Goal: Find specific page/section: Find specific page/section

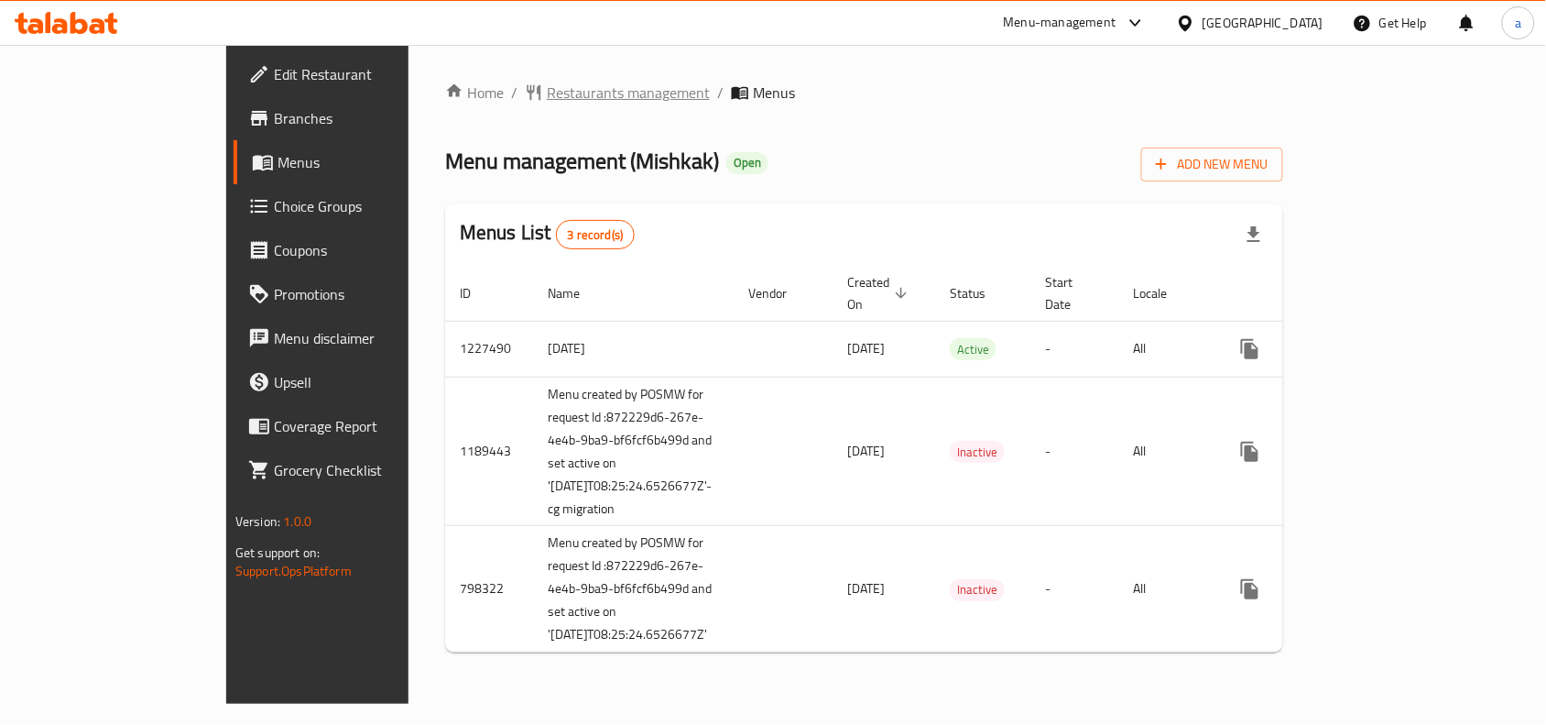
click at [547, 88] on span "Restaurants management" at bounding box center [628, 93] width 163 height 22
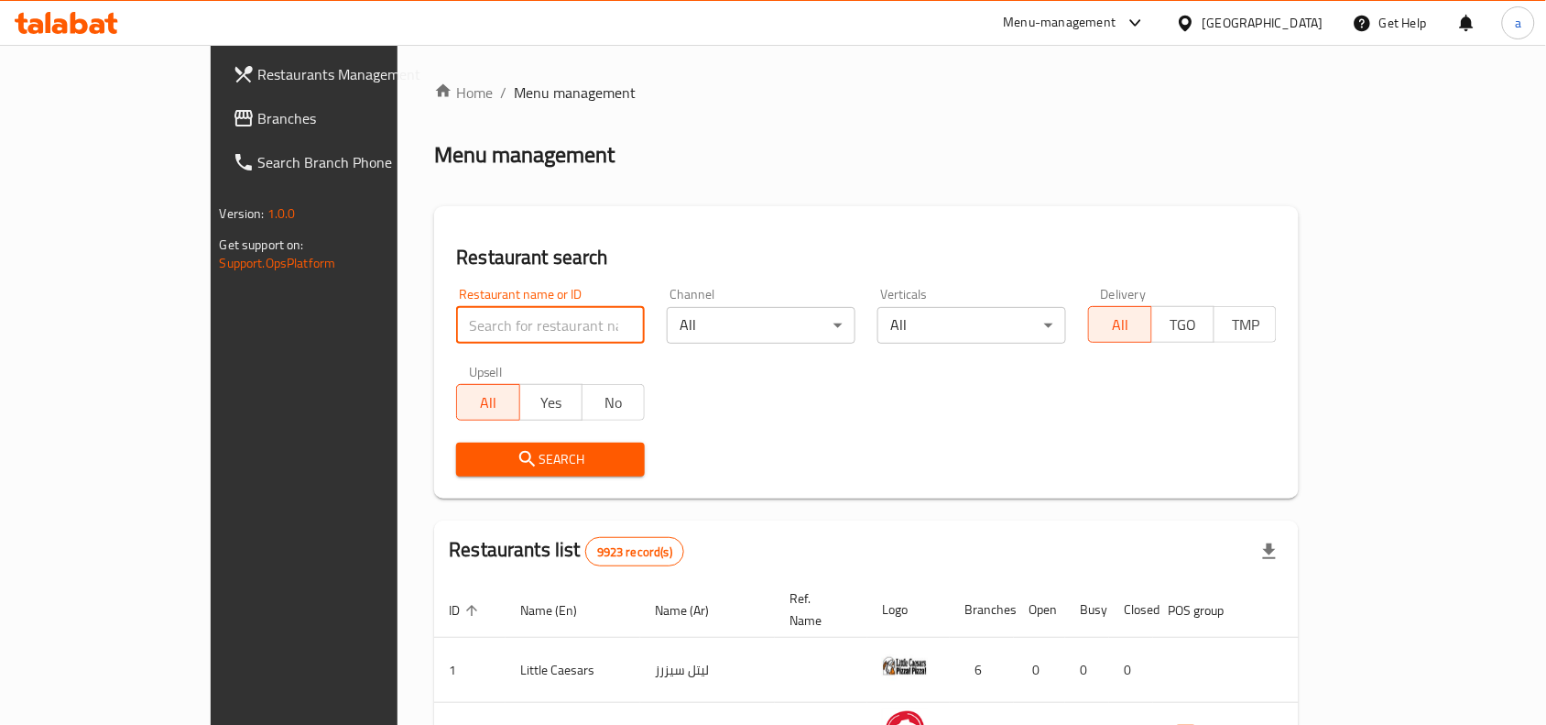
click at [456, 328] on input "search" at bounding box center [550, 325] width 189 height 37
paste input "17400"
type input "17400"
click button "Search" at bounding box center [550, 459] width 189 height 34
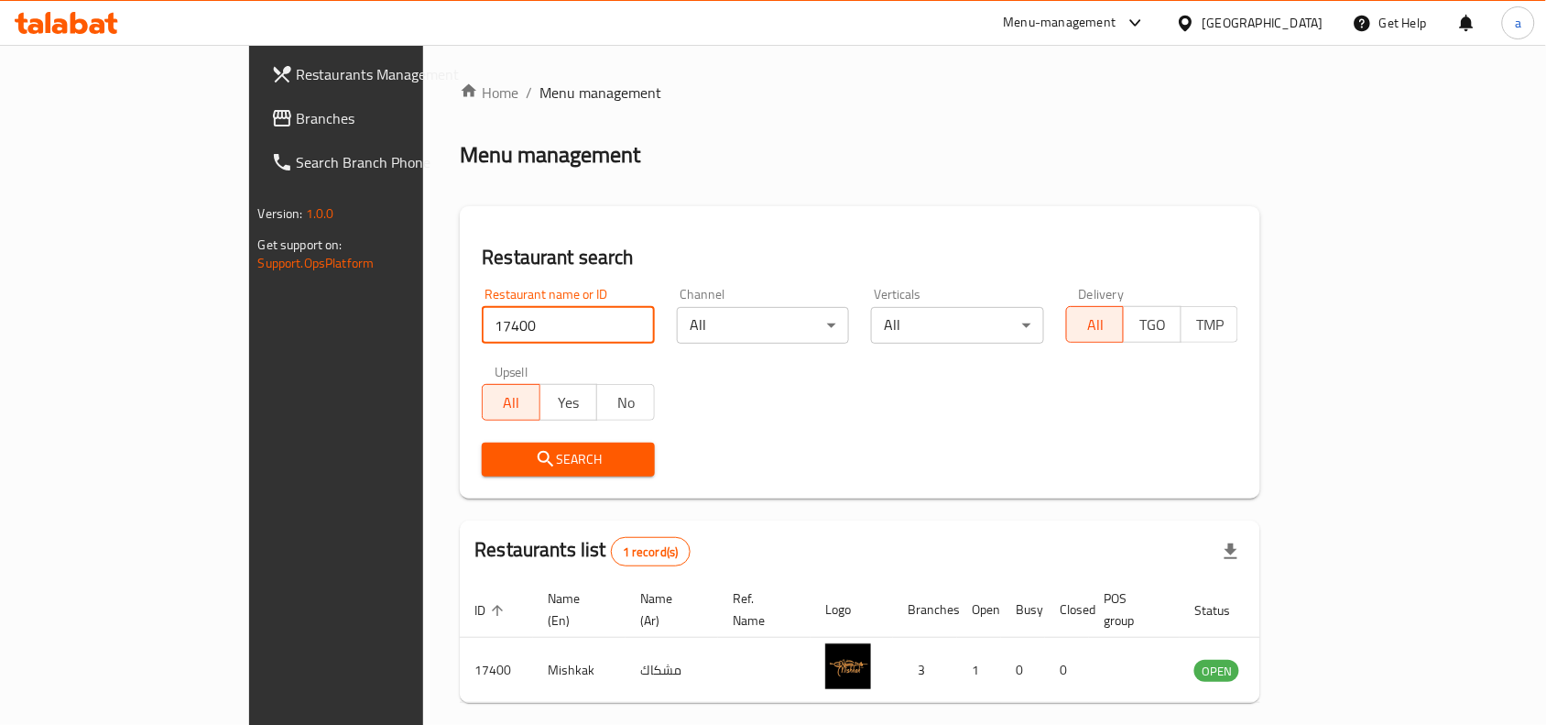
click at [1285, 32] on div "[GEOGRAPHIC_DATA]" at bounding box center [1263, 23] width 121 height 20
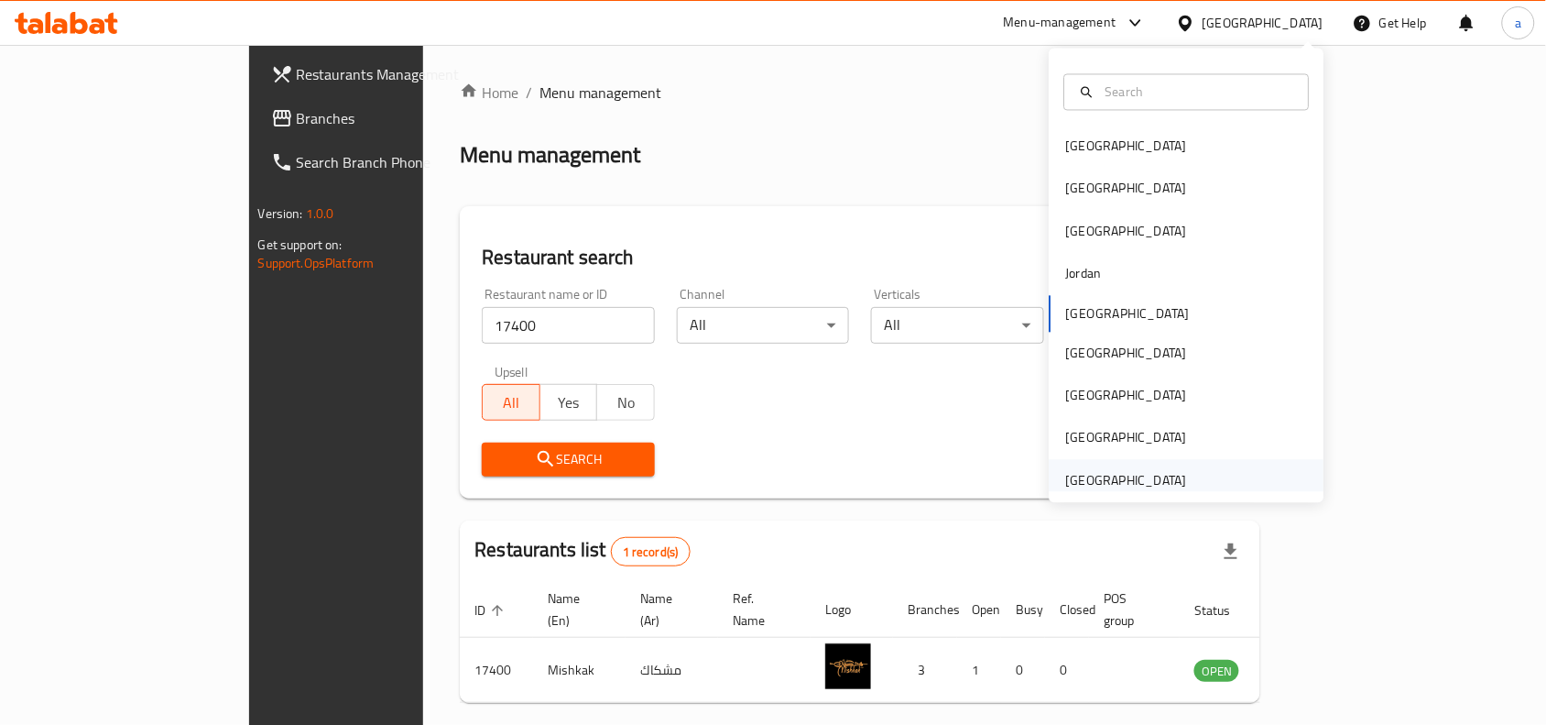
click at [1087, 472] on div "[GEOGRAPHIC_DATA]" at bounding box center [1126, 480] width 121 height 20
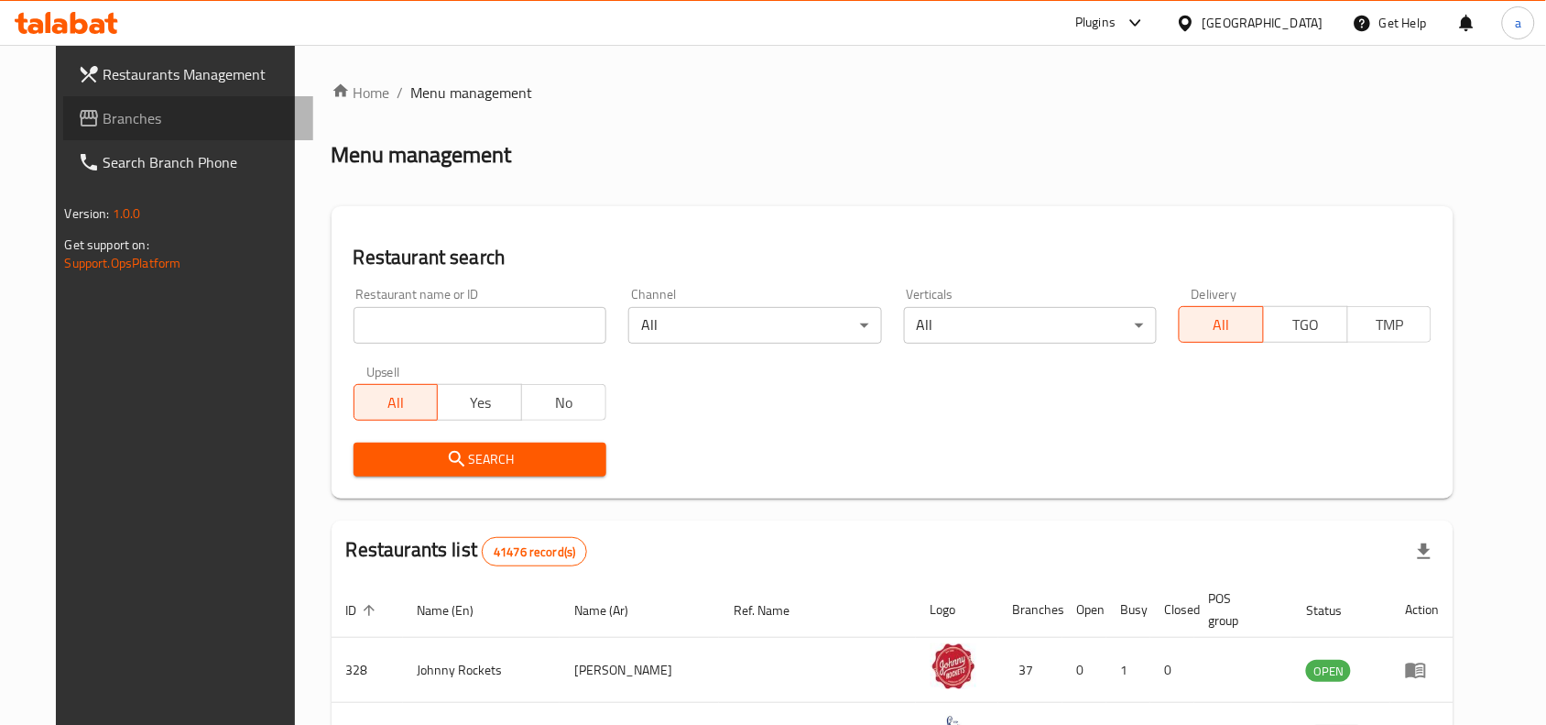
click at [113, 107] on span "Branches" at bounding box center [202, 118] width 196 height 22
